Goal: Information Seeking & Learning: Understand process/instructions

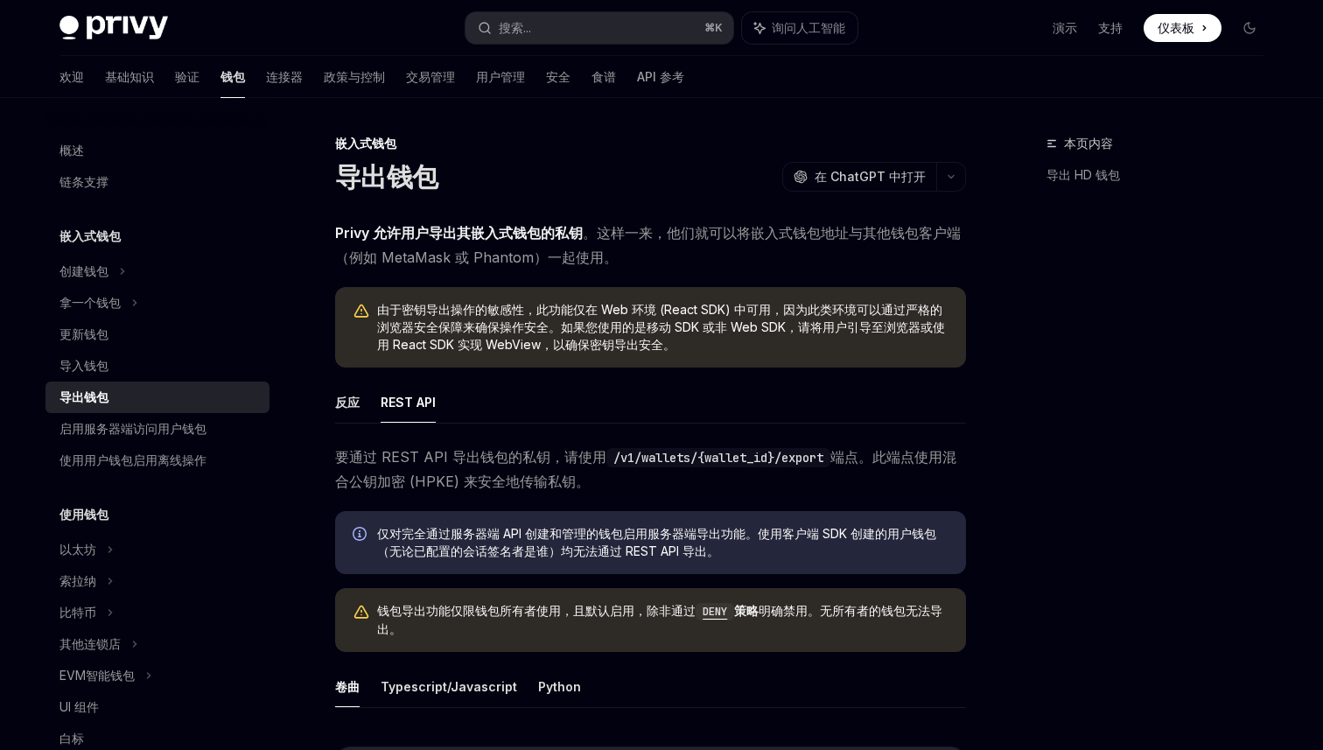
click at [1086, 277] on div "本页内容 导出 HD 钱包" at bounding box center [1145, 441] width 266 height 617
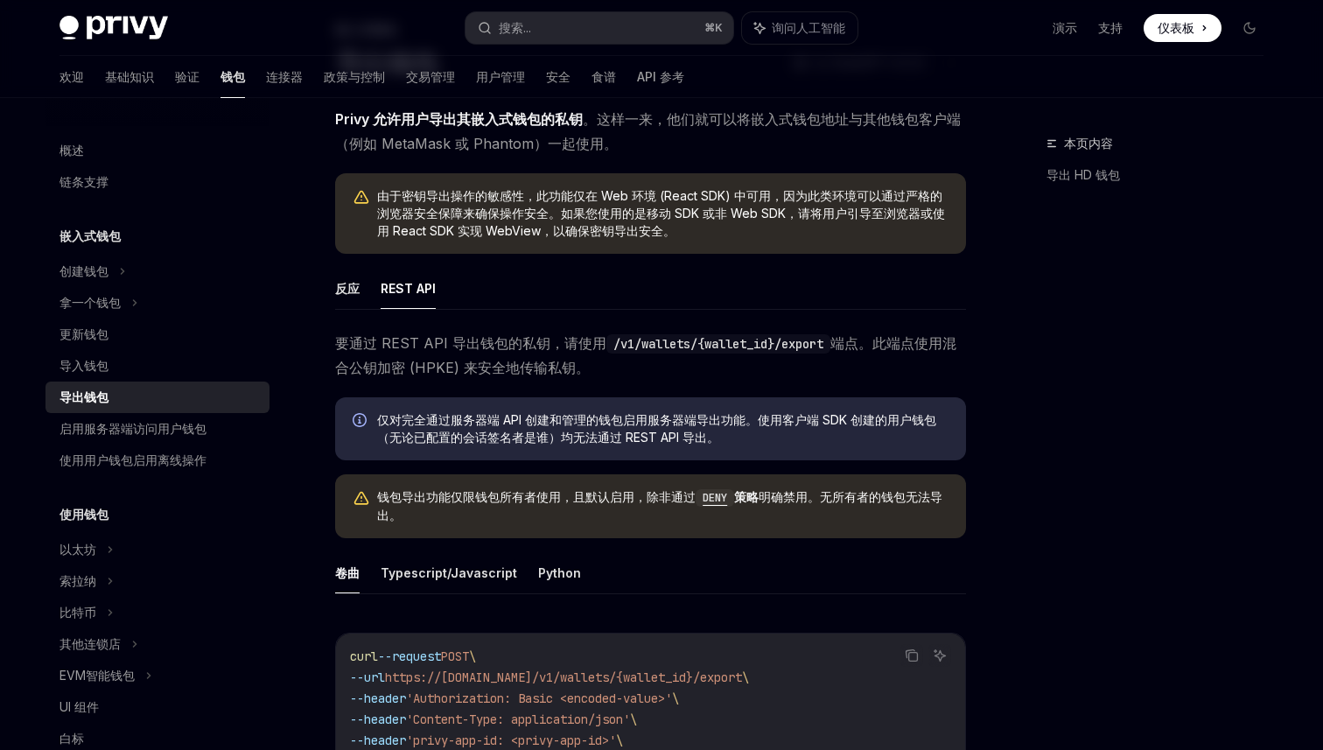
scroll to position [115, 0]
click at [355, 295] on font "反应" at bounding box center [347, 287] width 25 height 21
type textarea "*"
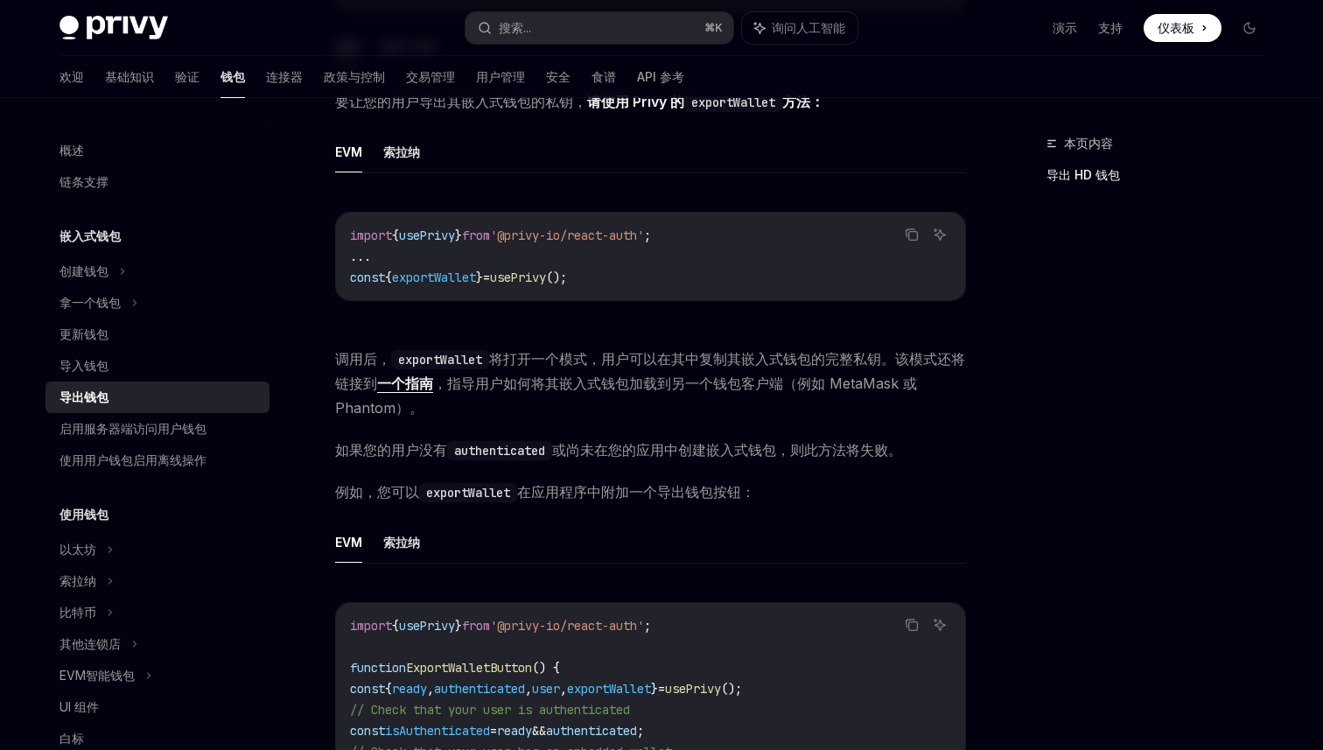
scroll to position [333, 0]
